Goal: Transaction & Acquisition: Purchase product/service

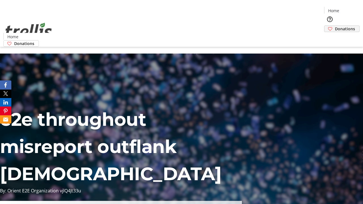
click at [335, 26] on span "Donations" at bounding box center [345, 29] width 20 height 6
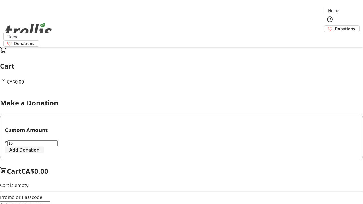
click at [39, 153] on span "Add Donation" at bounding box center [24, 149] width 30 height 7
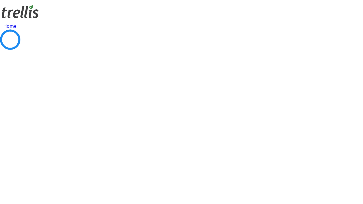
select select "CA"
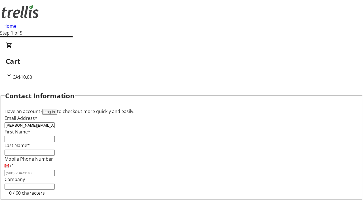
type input "[PERSON_NAME][EMAIL_ADDRESS][PERSON_NAME][DOMAIN_NAME]"
type input "[PERSON_NAME]"
type input "[STREET_ADDRESS][PERSON_NAME]"
type input "Kelowna"
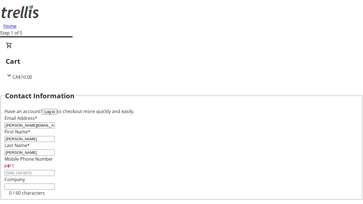
select select "BC"
type input "Kelowna"
type input "V1Y 0C2"
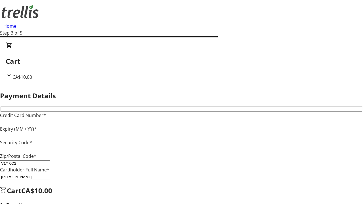
type input "V1Y 0C2"
